Goal: Information Seeking & Learning: Learn about a topic

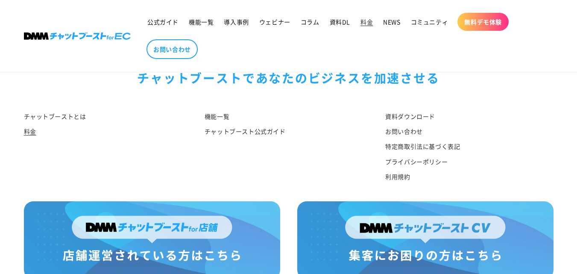
scroll to position [1129, 0]
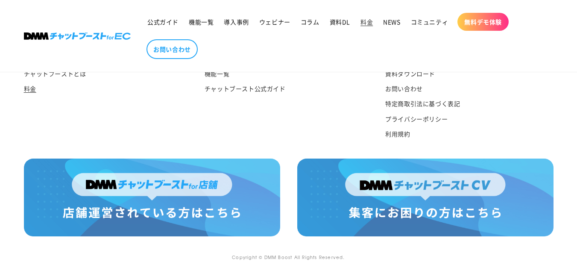
click at [164, 187] on img at bounding box center [152, 198] width 256 height 78
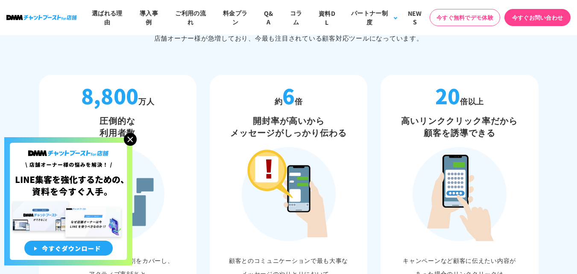
scroll to position [470, 0]
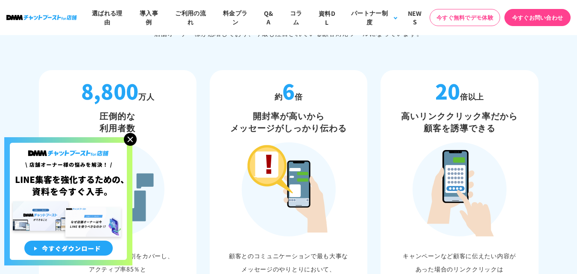
click at [130, 138] on img at bounding box center [130, 139] width 13 height 13
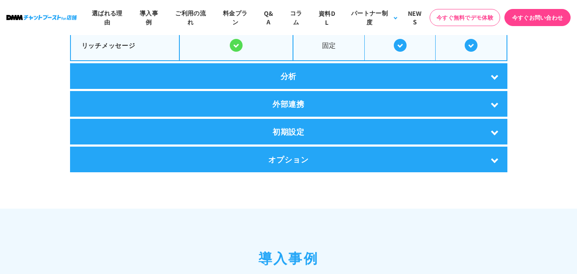
scroll to position [1709, 0]
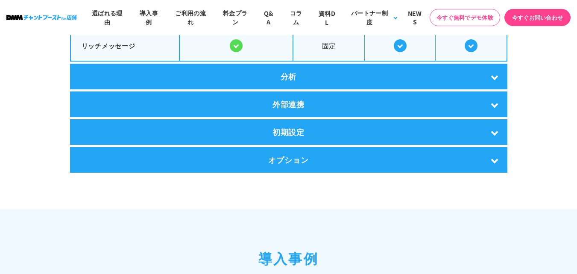
click at [338, 158] on div "オプション" at bounding box center [289, 160] width 438 height 26
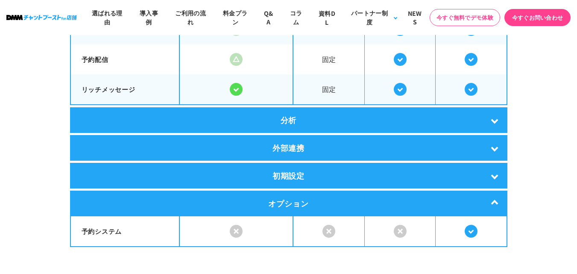
scroll to position [1666, 0]
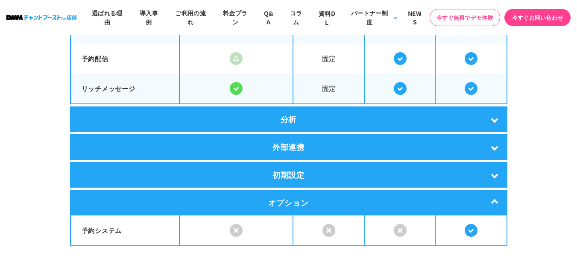
click at [425, 125] on div "分析" at bounding box center [289, 119] width 438 height 26
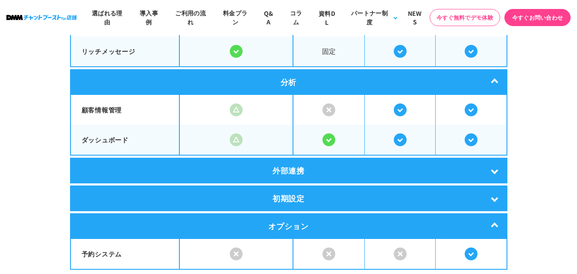
scroll to position [1709, 0]
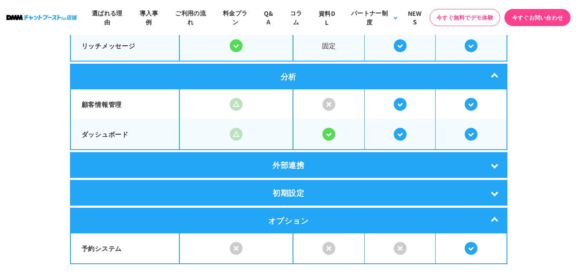
click at [379, 165] on div "外部連携" at bounding box center [289, 165] width 438 height 26
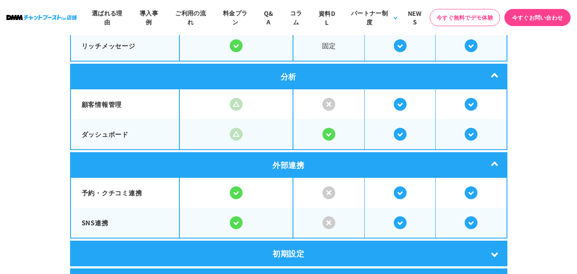
scroll to position [1752, 0]
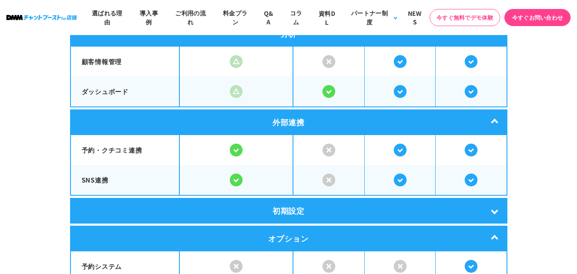
click at [302, 215] on div "初期設定" at bounding box center [289, 211] width 438 height 26
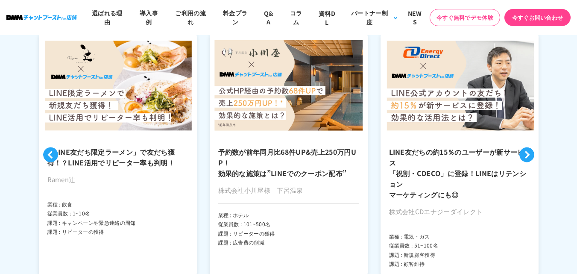
scroll to position [2222, 0]
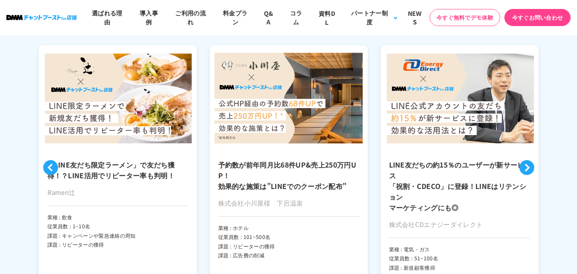
click at [470, 217] on p "株式会社CDエナジーダイレクト" at bounding box center [459, 227] width 141 height 21
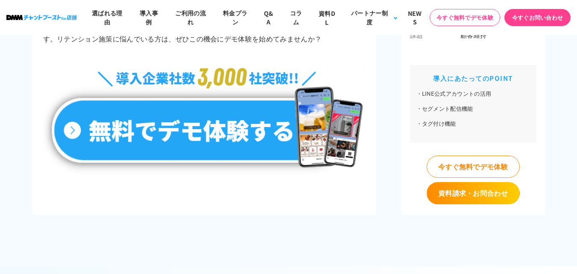
scroll to position [3675, 0]
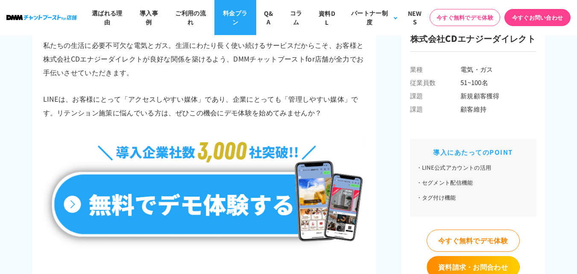
click at [241, 16] on link "料金プラン" at bounding box center [235, 17] width 42 height 35
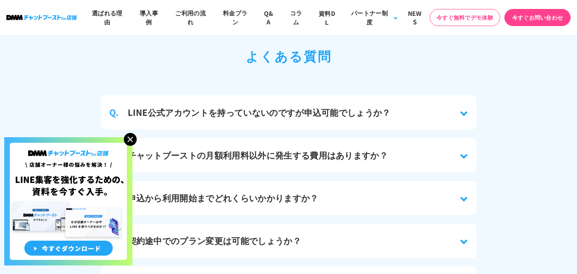
scroll to position [3786, 0]
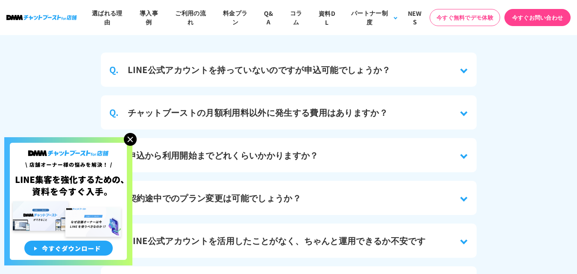
click at [322, 108] on h3 "チャットブーストの月額利用料以外に発生する費用はありますか？" at bounding box center [258, 112] width 261 height 13
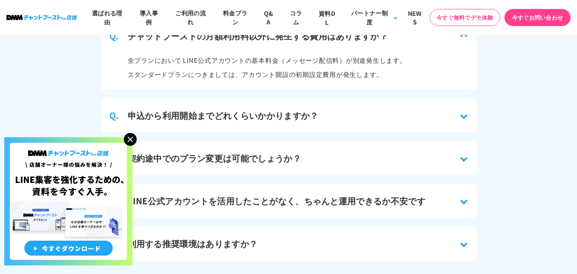
scroll to position [3871, 0]
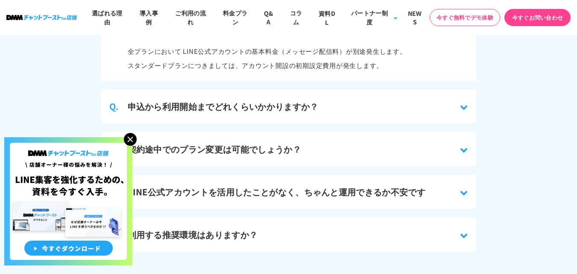
click at [320, 108] on div "Q. 申込から利用開始までどれくらいかかりますか？" at bounding box center [289, 106] width 376 height 34
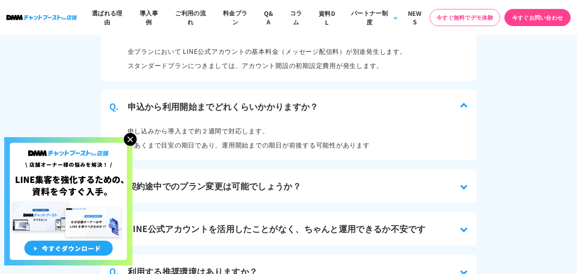
click at [133, 137] on img at bounding box center [130, 139] width 13 height 13
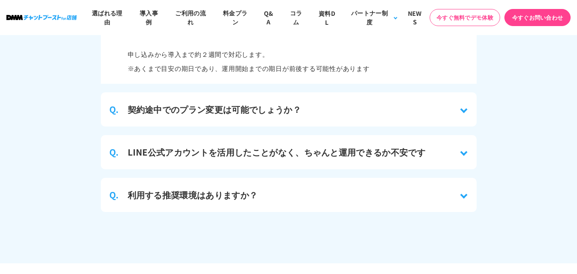
scroll to position [3957, 0]
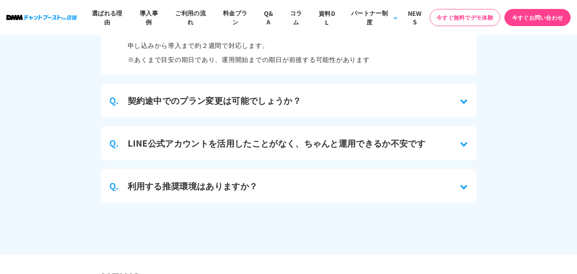
click at [148, 109] on div "Q. 契約途中でのプラン変更は可能でしょうか？" at bounding box center [289, 100] width 376 height 34
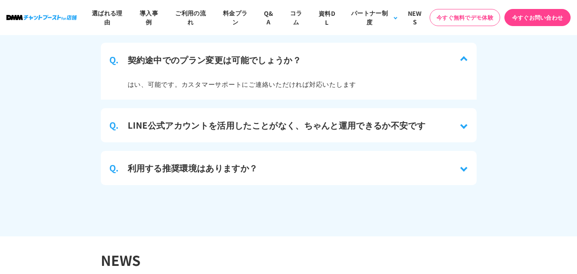
scroll to position [3999, 0]
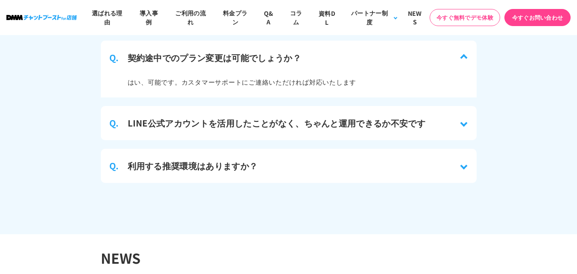
click at [147, 123] on div "Q. LINE公式アカウントを活用したことがなく、ちゃんと運用できるか不安です" at bounding box center [289, 123] width 376 height 34
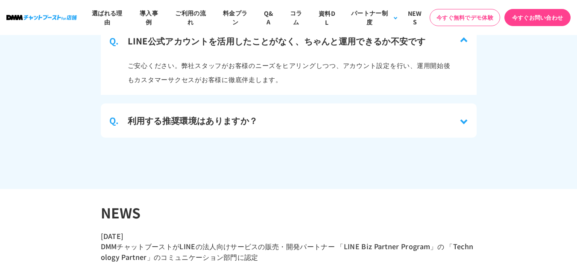
scroll to position [4085, 0]
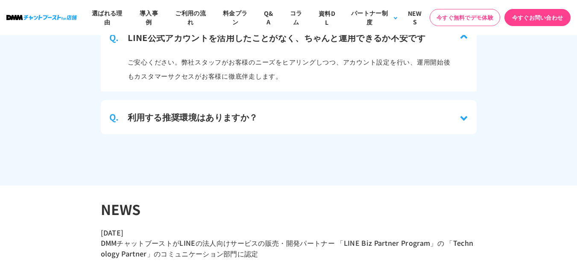
click at [147, 115] on h3 "利用する推奨環境はありますか？" at bounding box center [193, 117] width 130 height 13
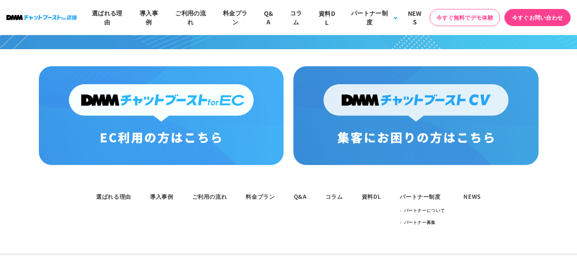
scroll to position [4935, 0]
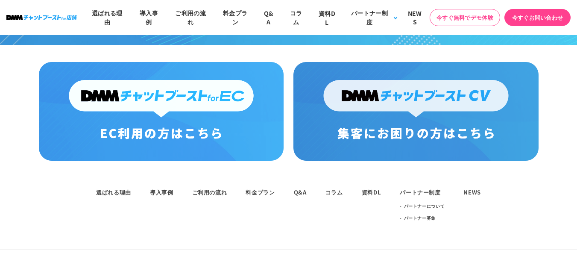
click at [221, 108] on img at bounding box center [161, 111] width 245 height 99
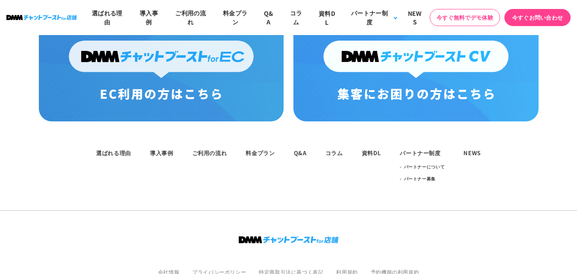
scroll to position [4892, 0]
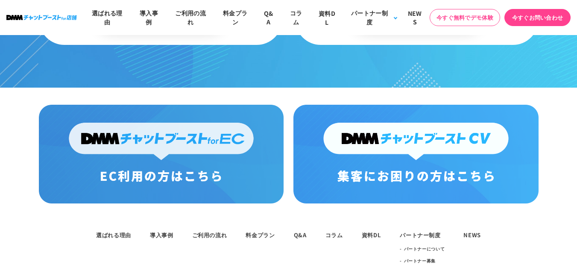
click at [377, 135] on img at bounding box center [416, 154] width 245 height 99
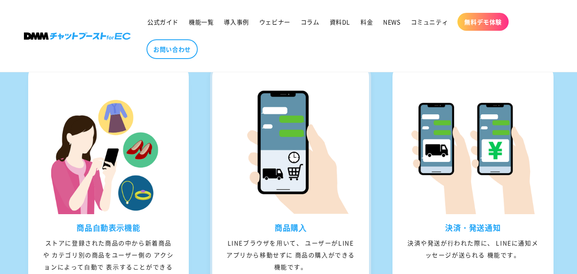
scroll to position [855, 0]
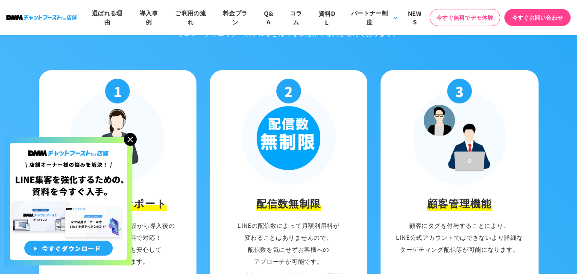
scroll to position [897, 0]
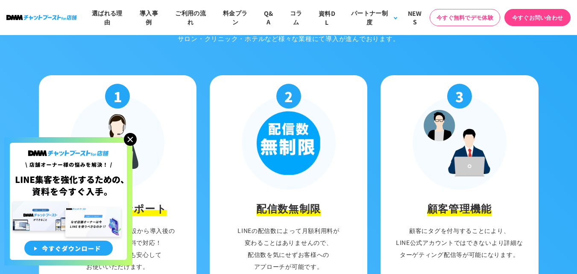
click at [133, 138] on img at bounding box center [130, 139] width 13 height 13
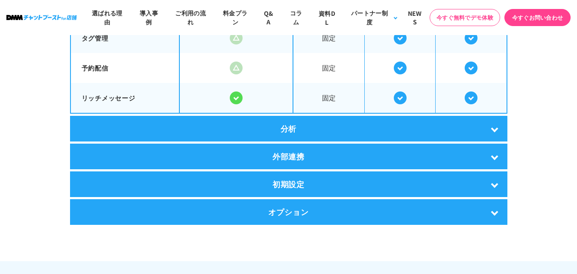
scroll to position [1666, 0]
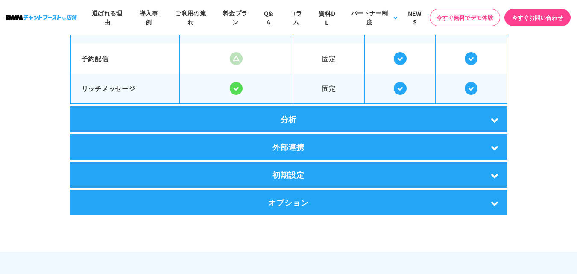
click at [253, 115] on div "分析" at bounding box center [289, 119] width 438 height 26
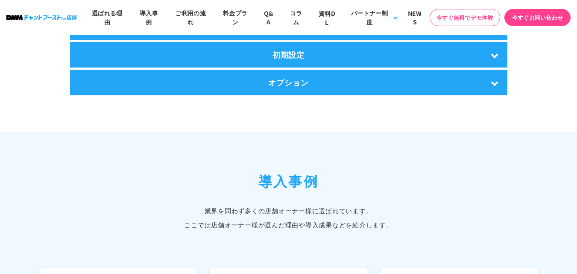
scroll to position [1752, 0]
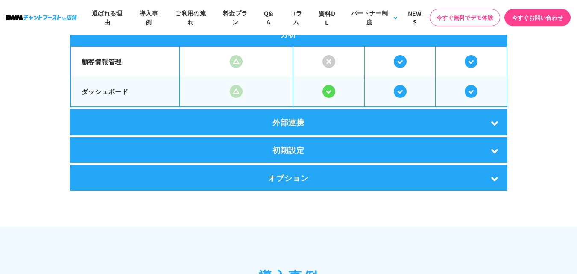
click at [252, 124] on div "外部連携" at bounding box center [289, 122] width 438 height 26
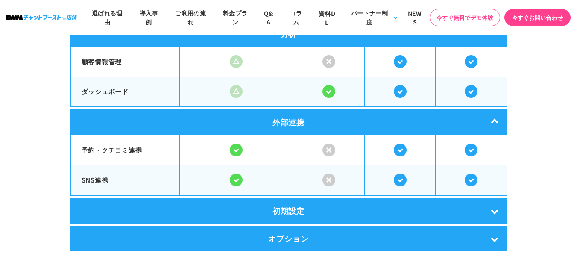
scroll to position [1837, 0]
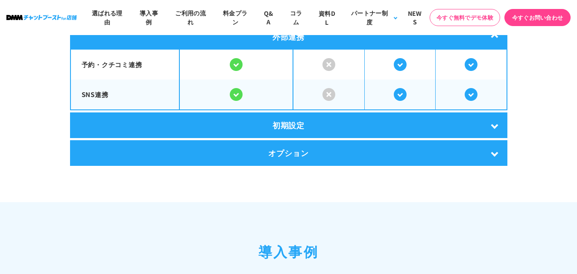
click at [264, 129] on div "初期設定" at bounding box center [289, 125] width 438 height 26
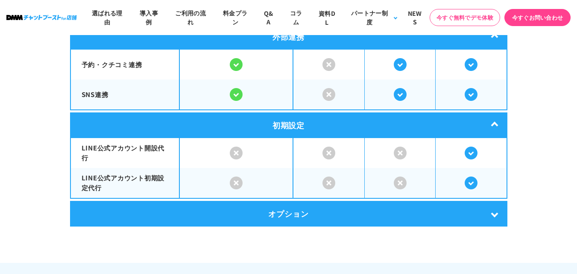
click at [272, 214] on div "オプション" at bounding box center [289, 214] width 438 height 26
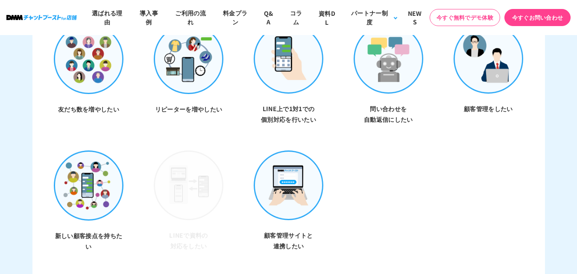
scroll to position [2735, 0]
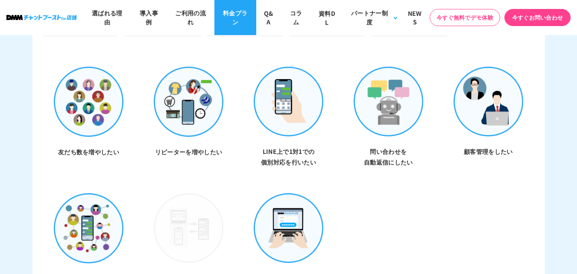
click at [241, 23] on link "料金プラン" at bounding box center [235, 17] width 42 height 35
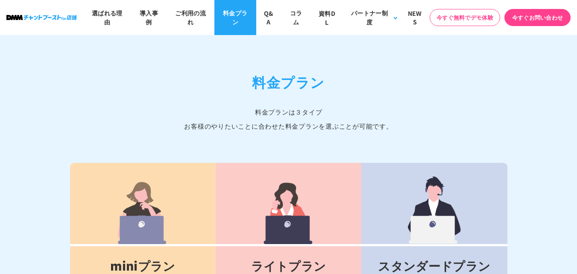
click at [226, 20] on link "料金プラン" at bounding box center [235, 17] width 42 height 35
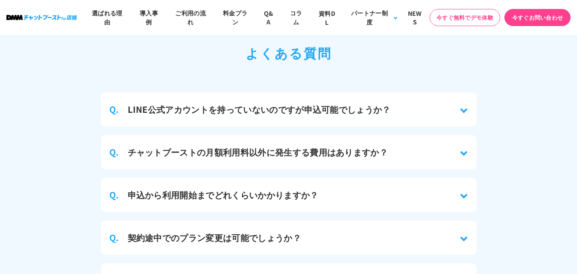
scroll to position [3956, 0]
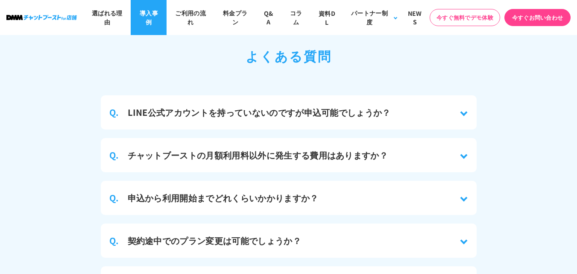
click at [147, 23] on link "導入事例" at bounding box center [149, 17] width 36 height 35
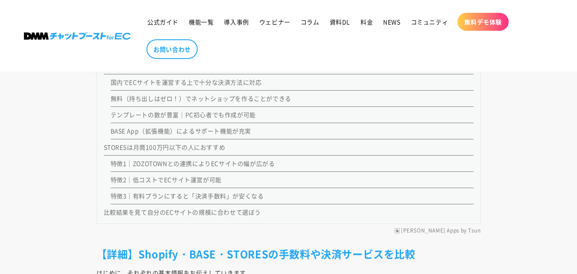
scroll to position [1196, 0]
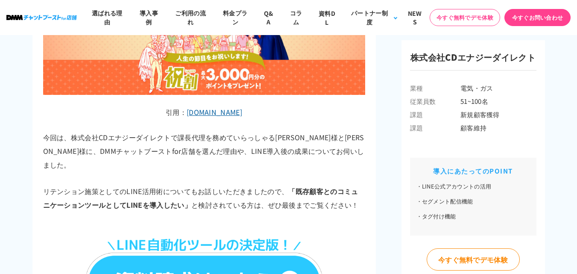
scroll to position [513, 0]
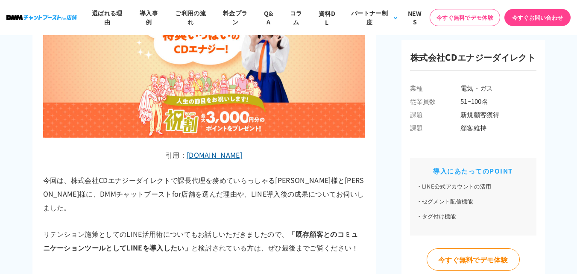
click at [540, 215] on div "株式会社CDエナジーダイレクト 業種 電気・ガス 従業員数 51~100名 課題 新規顧客獲得 課題 顧客維持 導入にあたってのPOINT LINE公式アカウ…" at bounding box center [474, 173] width 144 height 267
